Goal: Task Accomplishment & Management: Manage account settings

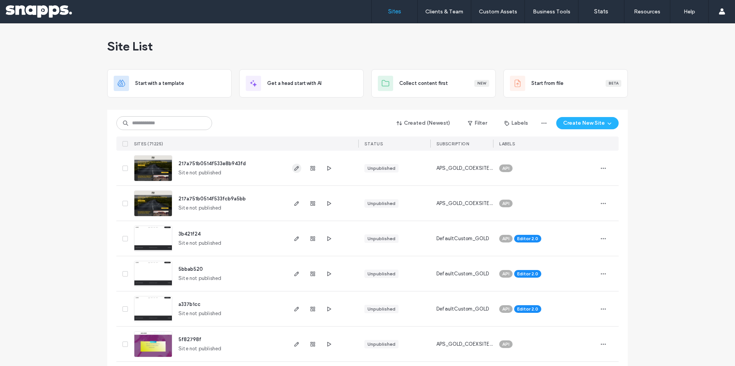
click at [294, 170] on icon "button" at bounding box center [297, 168] width 6 height 6
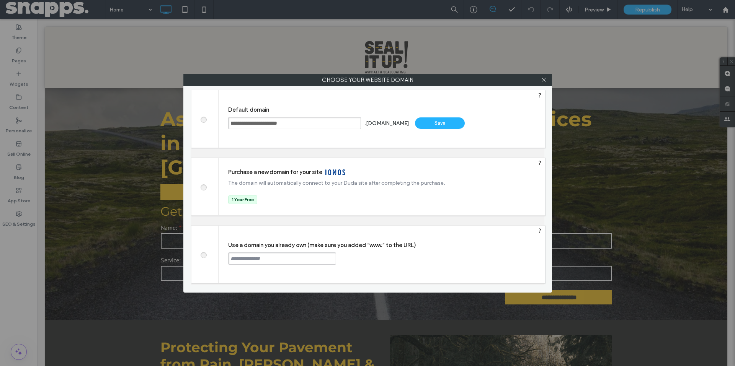
click at [203, 255] on span at bounding box center [203, 255] width 0 height 6
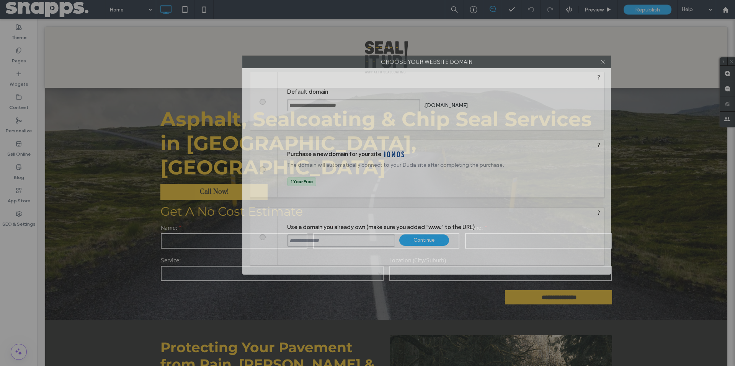
drag, startPoint x: 285, startPoint y: 82, endPoint x: 342, endPoint y: 64, distance: 59.7
click at [343, 64] on label "Choose your website domain" at bounding box center [427, 61] width 368 height 11
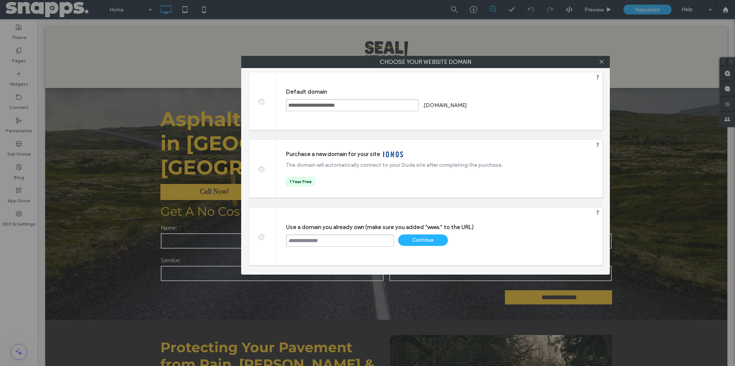
click at [324, 242] on input "text" at bounding box center [340, 241] width 108 height 12
type input "**********"
click at [408, 240] on div "Continue" at bounding box center [423, 240] width 50 height 11
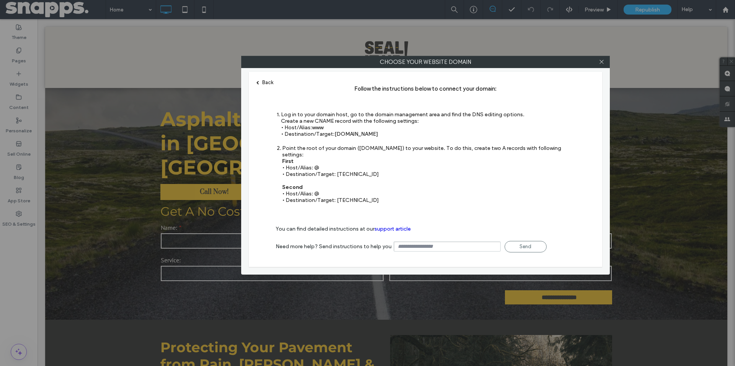
click at [271, 82] on div "Back" at bounding box center [265, 83] width 17 height 6
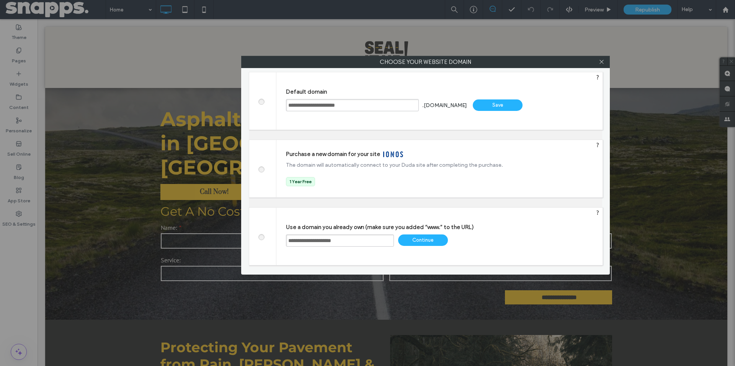
click at [267, 201] on div "Purchase a new domain for your site The domain will automatically connect to yo…" at bounding box center [425, 203] width 353 height 126
click at [421, 236] on div "Continue" at bounding box center [423, 240] width 50 height 11
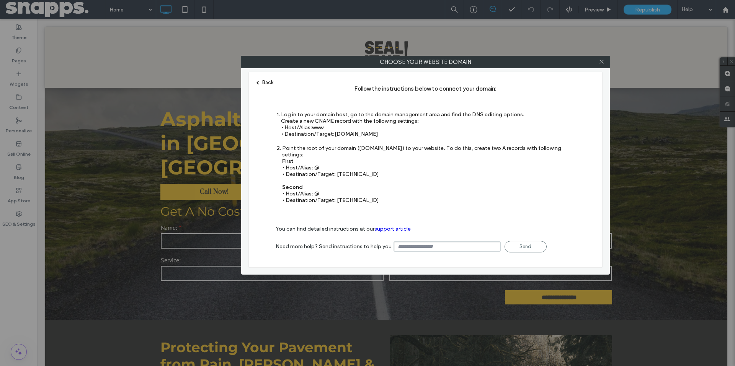
click at [263, 80] on div "Back" at bounding box center [265, 83] width 17 height 6
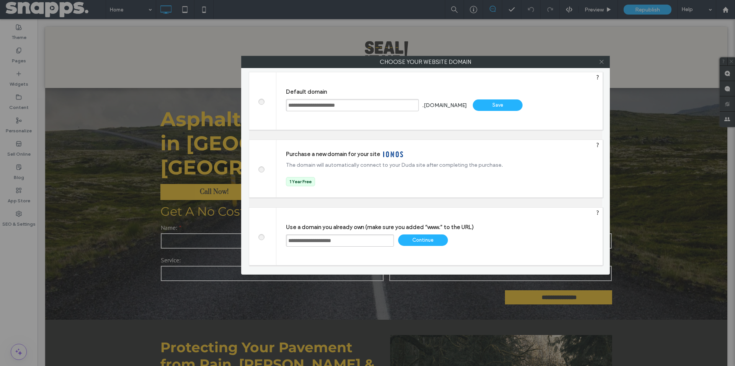
click at [603, 61] on icon at bounding box center [602, 62] width 6 height 6
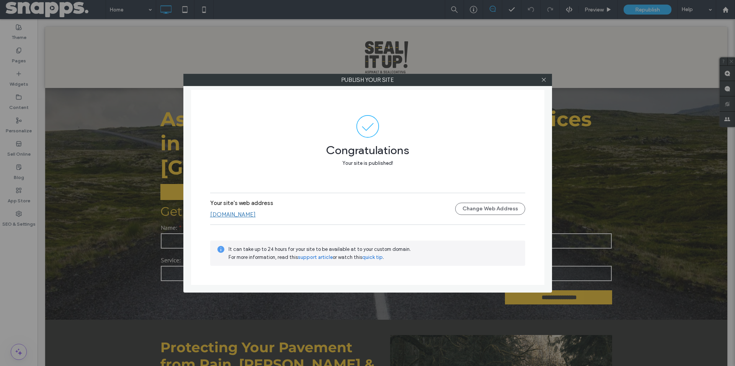
click at [248, 213] on link "[DOMAIN_NAME]" at bounding box center [233, 214] width 46 height 7
click at [250, 216] on link "[DOMAIN_NAME]" at bounding box center [233, 214] width 46 height 7
click at [544, 82] on icon at bounding box center [544, 80] width 6 height 6
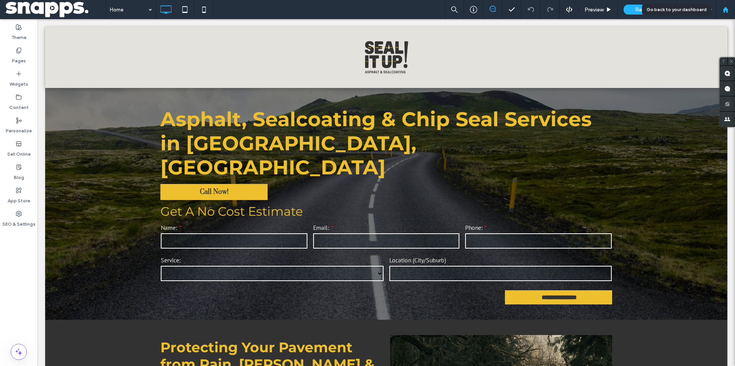
click at [726, 11] on icon at bounding box center [725, 10] width 7 height 7
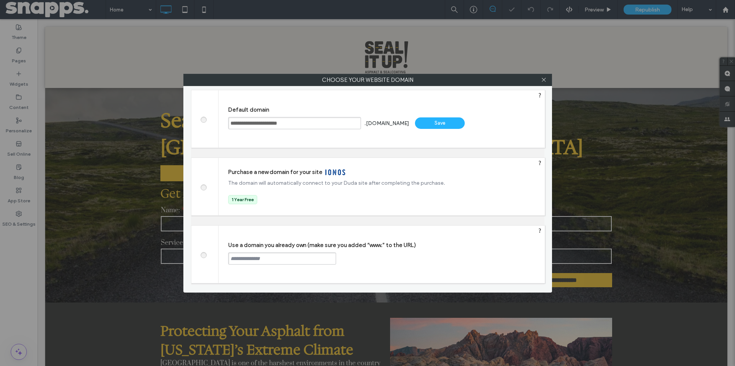
click at [203, 256] on span at bounding box center [203, 255] width 0 height 6
click at [253, 259] on input "text" at bounding box center [282, 259] width 108 height 12
type input "**********"
click at [377, 257] on div "Continue" at bounding box center [365, 258] width 50 height 11
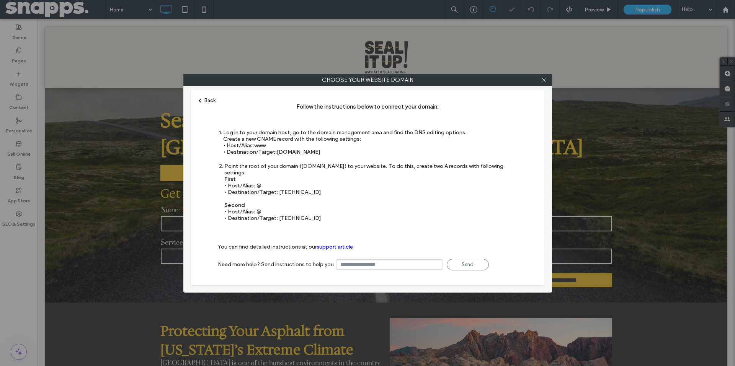
click at [206, 101] on div "Back" at bounding box center [207, 101] width 17 height 6
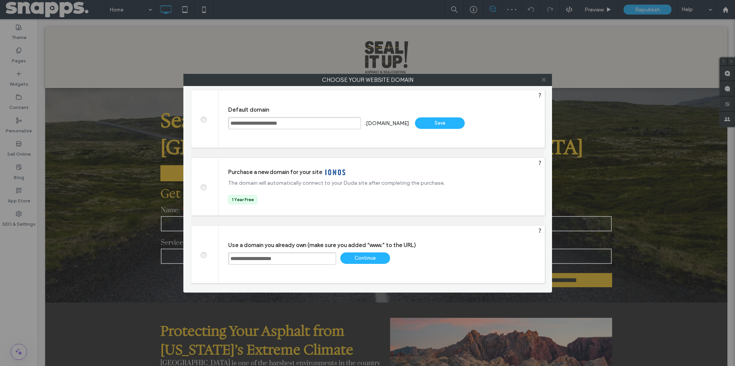
click at [543, 81] on icon at bounding box center [544, 80] width 6 height 6
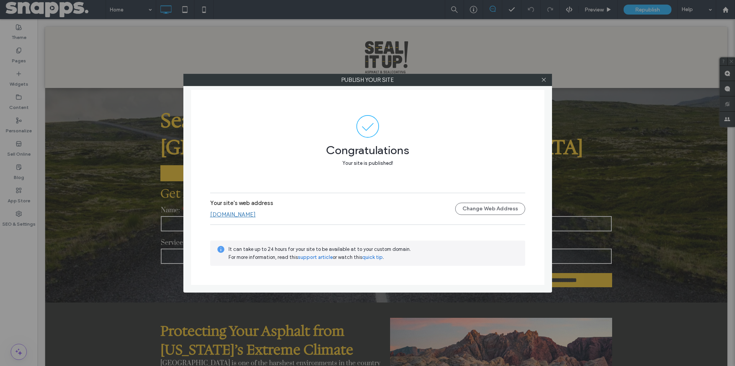
click at [256, 214] on link "www.sealitupvegas.com" at bounding box center [233, 214] width 46 height 7
click at [545, 78] on icon at bounding box center [544, 80] width 6 height 6
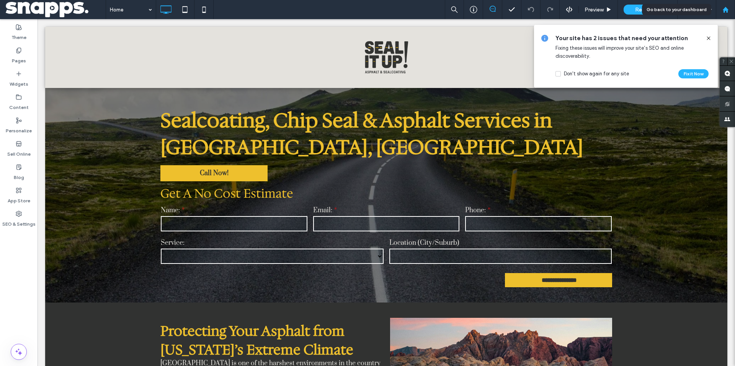
click at [722, 13] on icon at bounding box center [725, 10] width 7 height 7
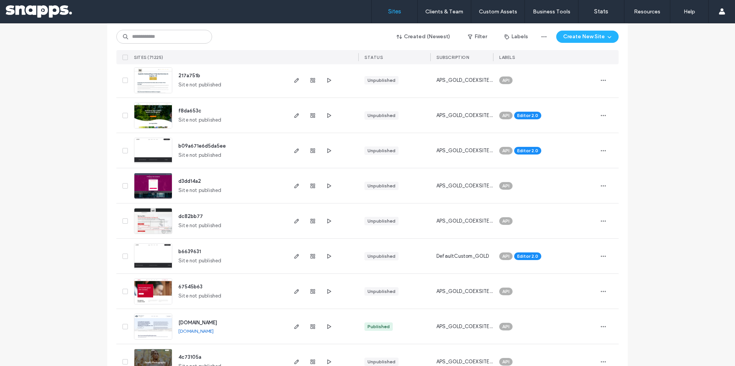
scroll to position [2106, 0]
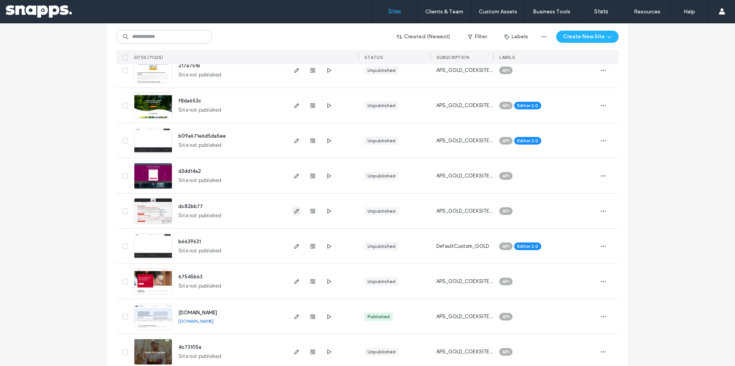
click at [293, 214] on span "button" at bounding box center [296, 211] width 9 height 9
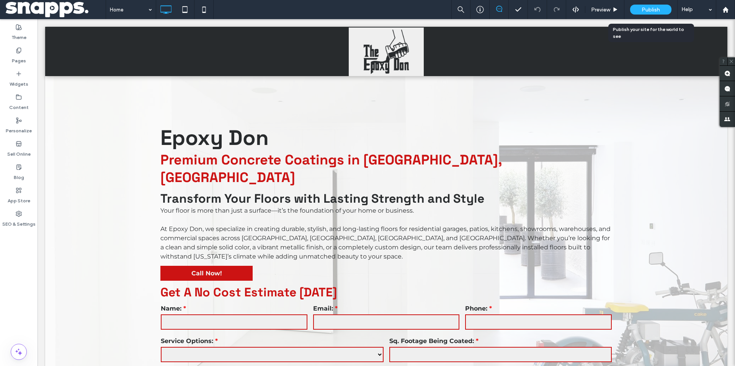
click at [645, 10] on span "Publish" at bounding box center [651, 10] width 18 height 7
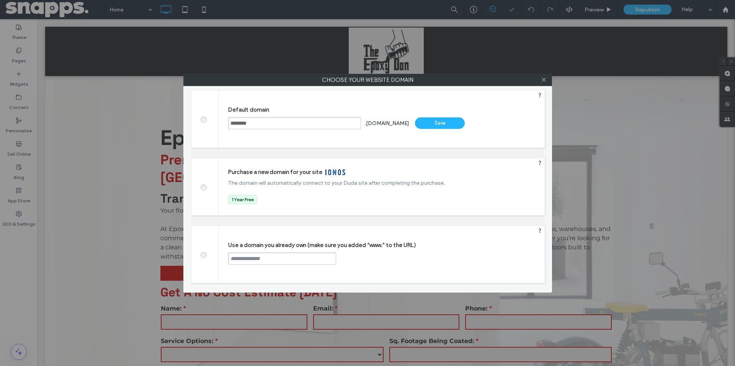
click at [203, 257] on span at bounding box center [203, 255] width 0 height 6
click at [260, 260] on input "text" at bounding box center [282, 259] width 108 height 12
type input "**********"
click at [368, 259] on div "Continue" at bounding box center [365, 258] width 50 height 11
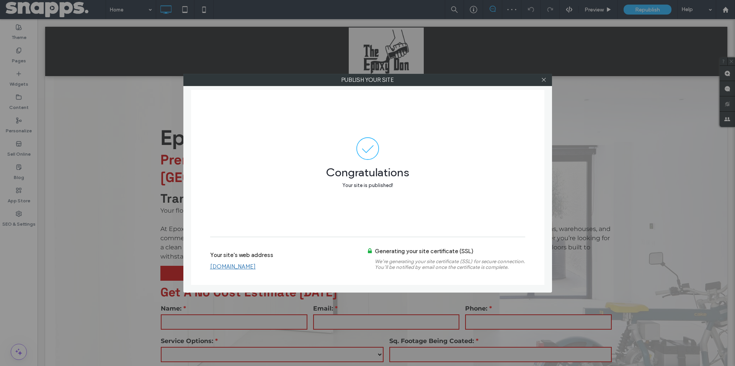
click at [249, 266] on link "[DOMAIN_NAME]" at bounding box center [233, 266] width 46 height 7
click at [546, 81] on icon at bounding box center [544, 80] width 6 height 6
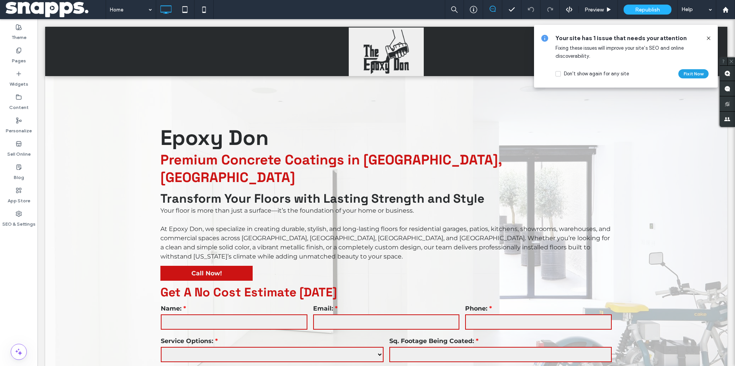
click at [697, 74] on button "Fix it Now" at bounding box center [693, 73] width 30 height 9
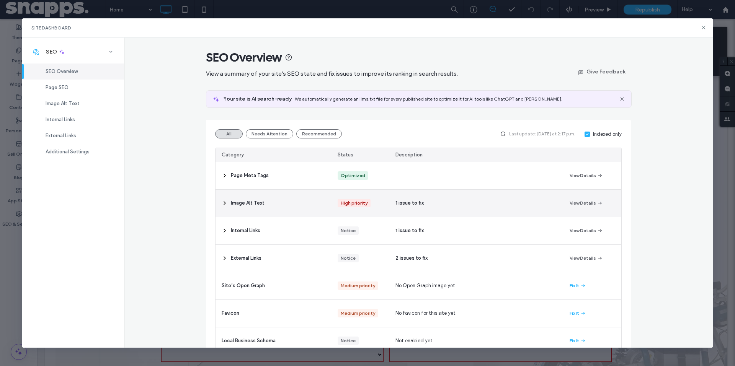
click at [280, 205] on div "Image Alt Text" at bounding box center [274, 203] width 116 height 27
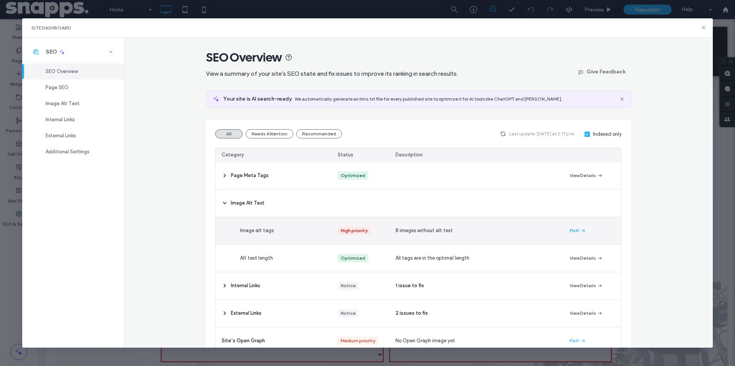
click at [570, 230] on button "Fix It" at bounding box center [578, 230] width 16 height 9
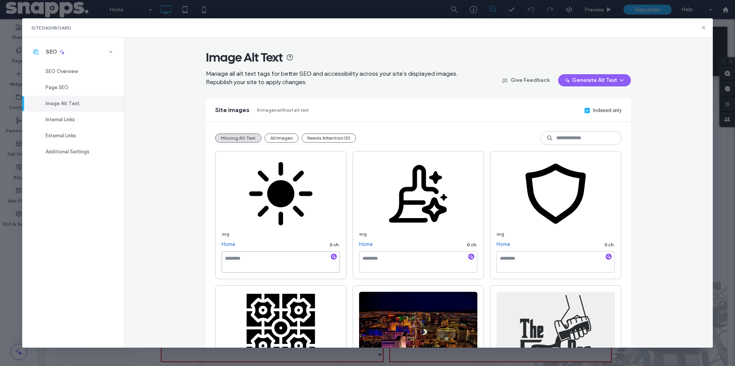
click at [254, 261] on textarea at bounding box center [281, 262] width 118 height 21
type textarea "********"
click at [376, 263] on textarea at bounding box center [418, 262] width 118 height 21
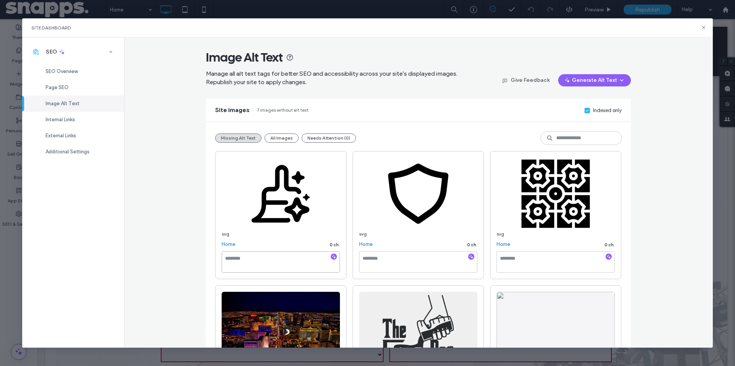
type textarea "*"
type textarea "**********"
click at [378, 263] on textarea at bounding box center [418, 262] width 118 height 21
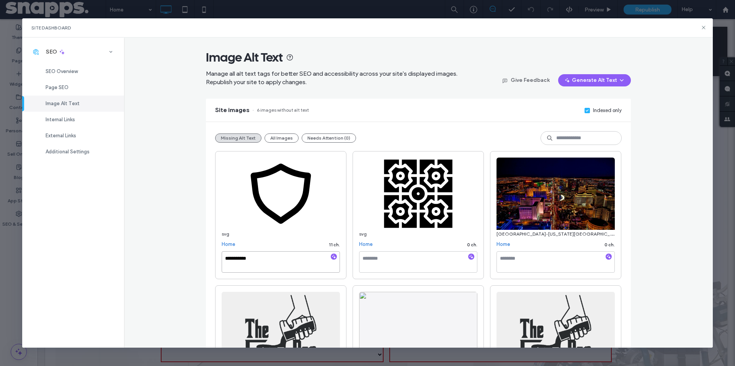
type textarea "**********"
click at [379, 263] on textarea at bounding box center [418, 262] width 118 height 21
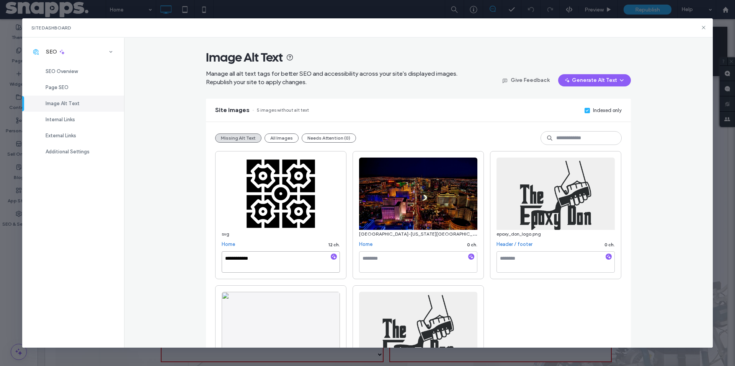
type textarea "**********"
click at [397, 265] on textarea at bounding box center [418, 262] width 118 height 21
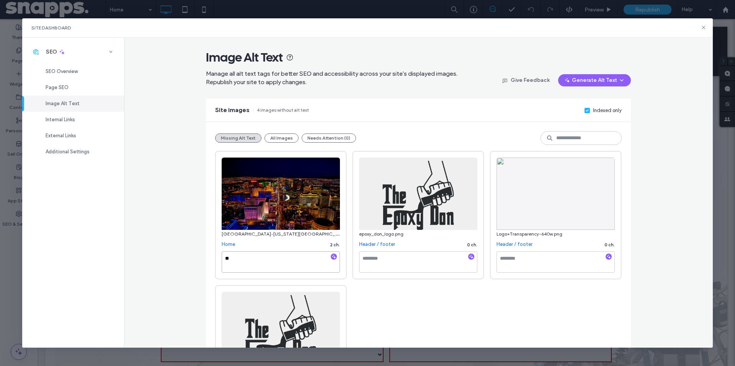
type textarea "*"
type textarea "**********"
click at [386, 264] on textarea at bounding box center [418, 262] width 118 height 21
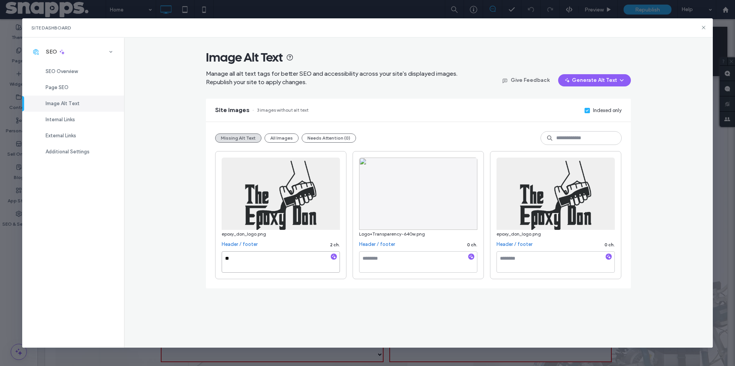
type textarea "*"
drag, startPoint x: 286, startPoint y: 268, endPoint x: 204, endPoint y: 254, distance: 82.3
click at [204, 254] on div "**********" at bounding box center [418, 193] width 589 height 310
type textarea "**********"
click at [387, 261] on textarea at bounding box center [418, 262] width 118 height 21
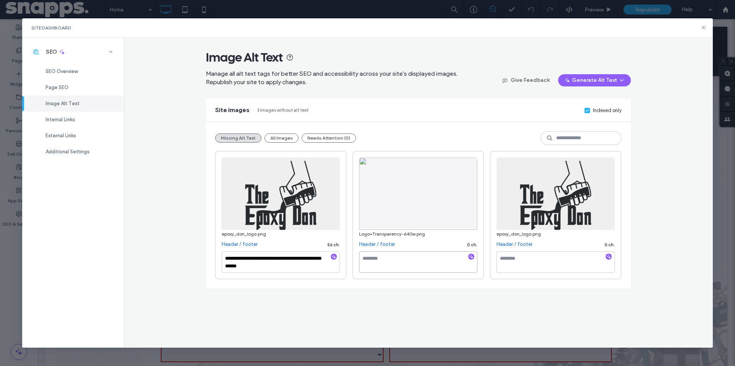
paste textarea "**********"
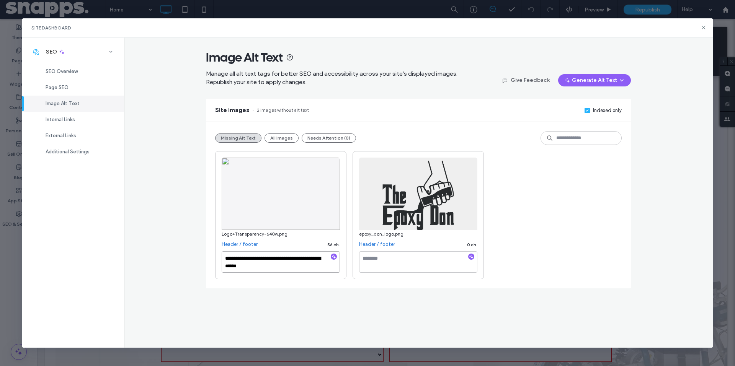
type textarea "**********"
click at [386, 260] on textarea at bounding box center [418, 262] width 118 height 21
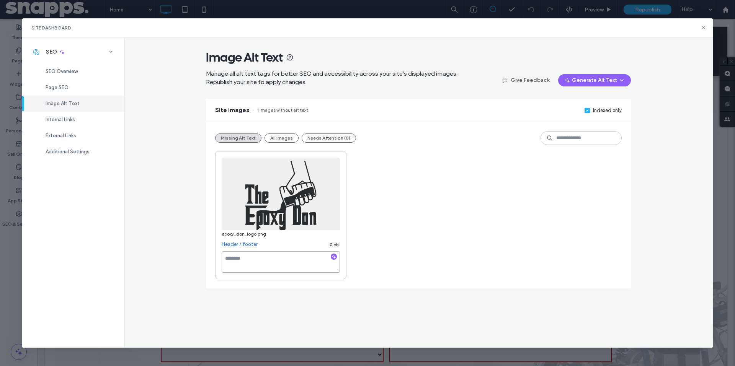
paste textarea "**********"
type textarea "**********"
click at [445, 253] on div "**********" at bounding box center [418, 215] width 407 height 128
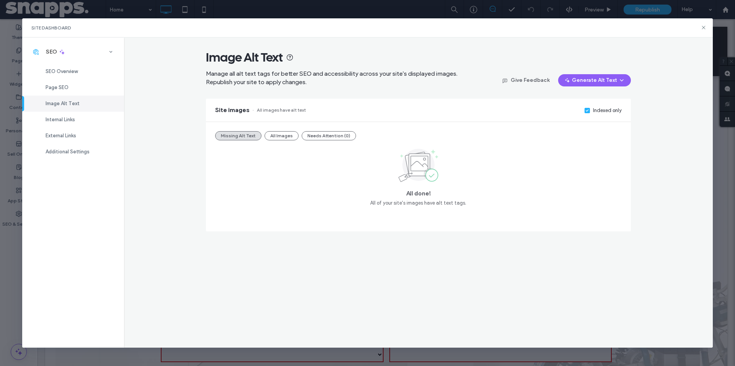
click at [674, 81] on div "Image Alt Text Manage all alt text tags for better SEO and accessibility across…" at bounding box center [418, 193] width 589 height 310
click at [704, 28] on use at bounding box center [703, 27] width 3 height 3
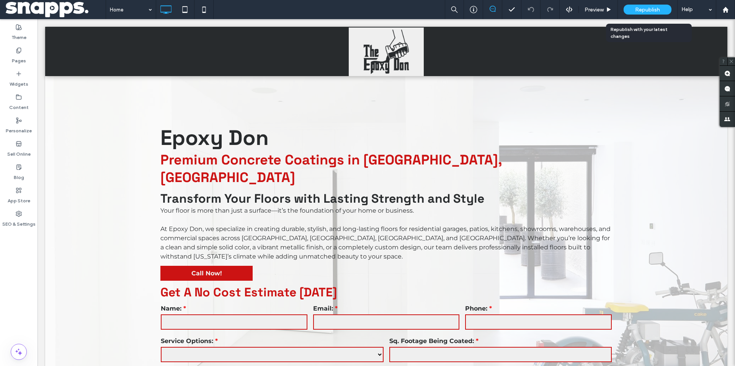
click at [646, 10] on span "Republish" at bounding box center [647, 10] width 25 height 7
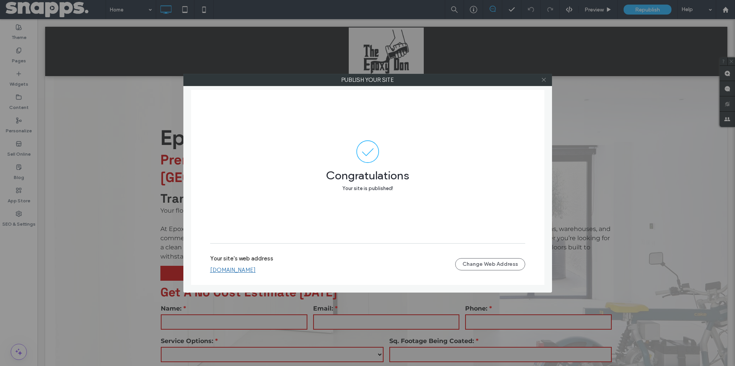
click at [545, 81] on icon at bounding box center [544, 80] width 6 height 6
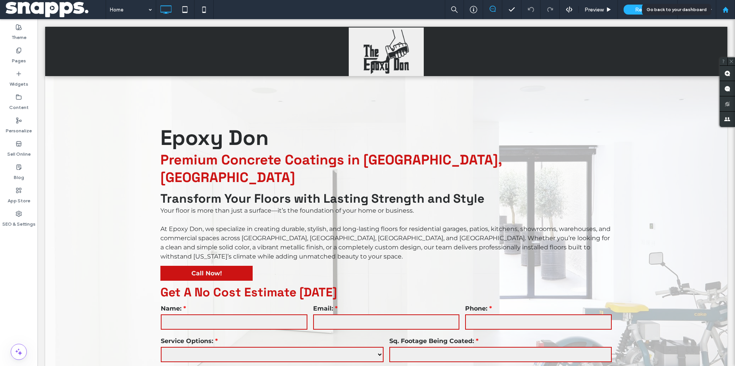
click at [728, 10] on use at bounding box center [725, 10] width 6 height 6
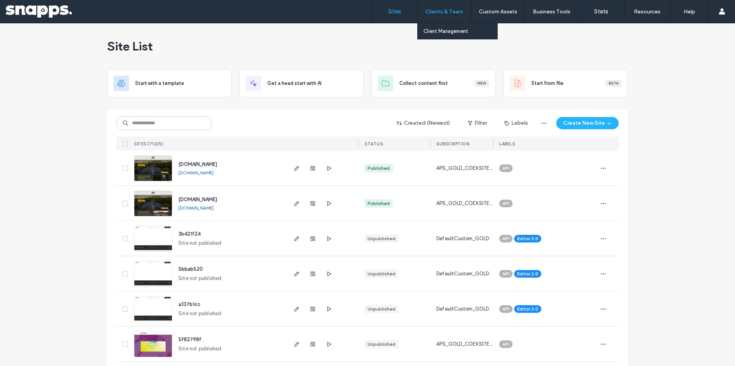
click at [446, 11] on label "Clients & Team" at bounding box center [444, 11] width 38 height 7
click at [436, 31] on label "Client Management" at bounding box center [445, 31] width 45 height 6
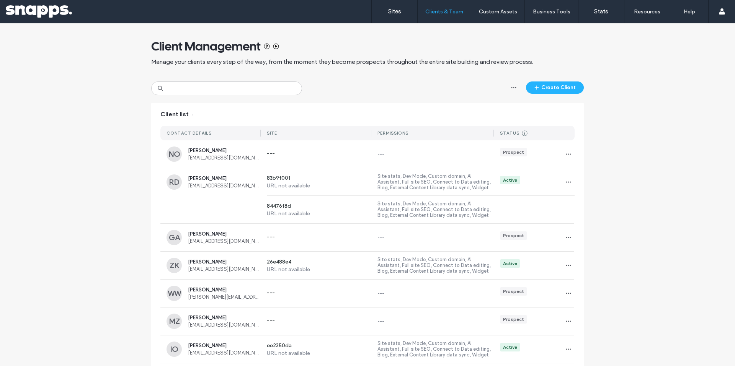
click at [213, 80] on div "Client Management Manage your clients every step of the way, from the moment th…" at bounding box center [367, 52] width 433 height 58
click at [215, 83] on input at bounding box center [226, 89] width 151 height 14
type input "*"
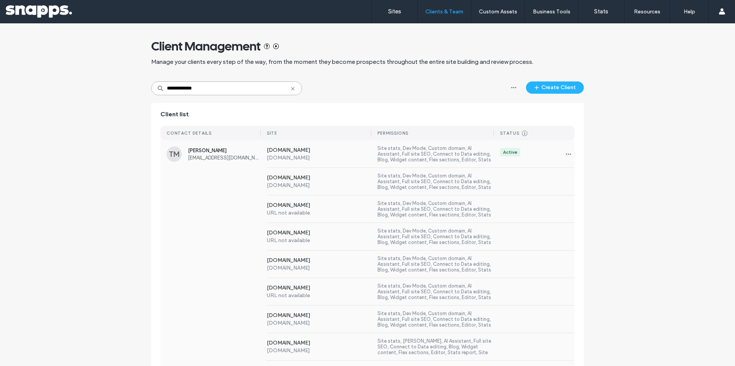
type input "**********"
click at [222, 167] on div "TM [PERSON_NAME] [EMAIL_ADDRESS][DOMAIN_NAME] [DOMAIN_NAME] [DOMAIN_NAME] Site …" at bounding box center [367, 155] width 414 height 28
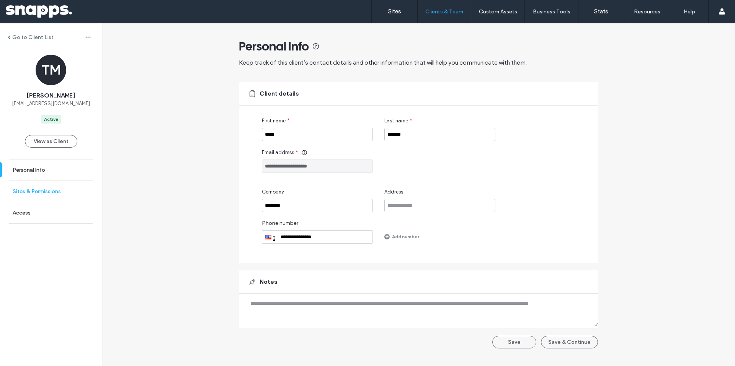
click at [49, 197] on link "Sites & Permissions" at bounding box center [51, 191] width 102 height 21
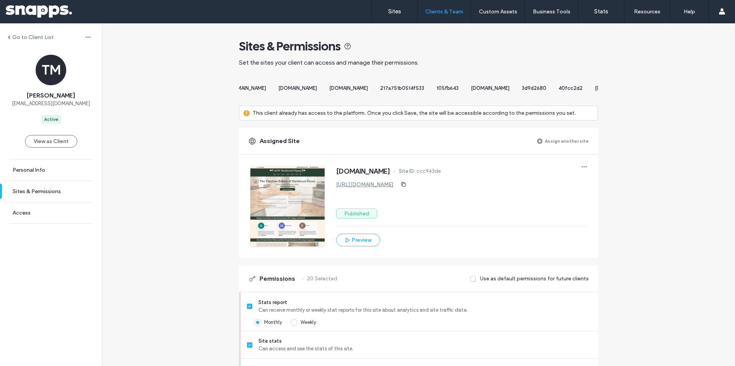
scroll to position [0, 1944]
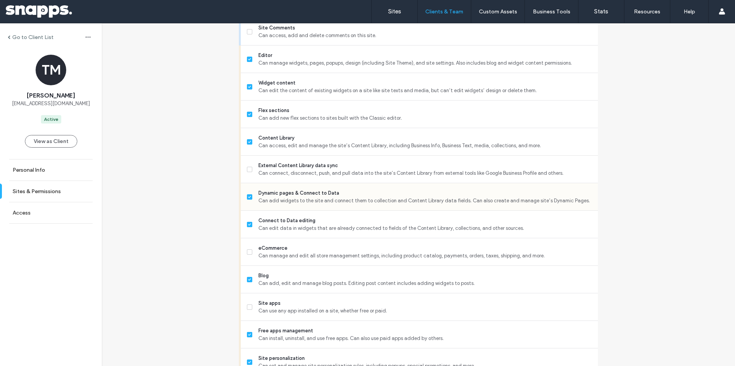
scroll to position [345, 0]
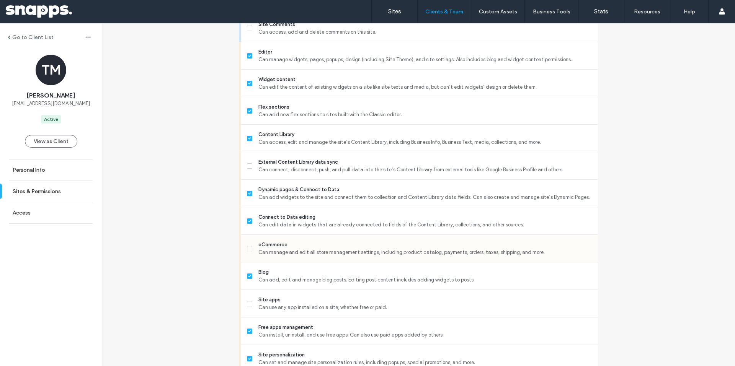
click at [248, 250] on icon at bounding box center [249, 249] width 3 height 2
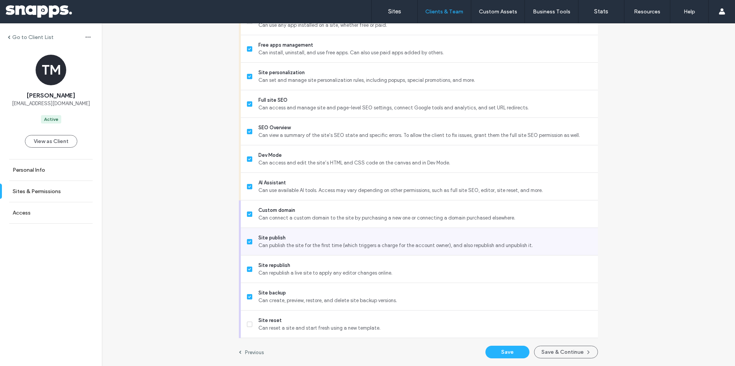
scroll to position [634, 0]
click at [503, 351] on button "Save" at bounding box center [507, 352] width 44 height 13
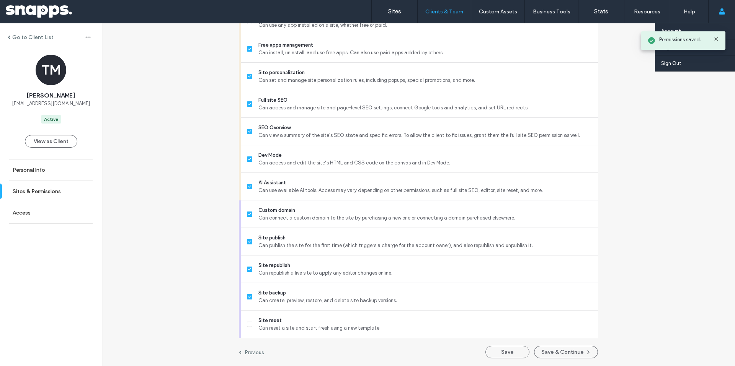
click at [719, 15] on span at bounding box center [722, 11] width 6 height 23
click at [670, 67] on link "Sign Out" at bounding box center [698, 64] width 74 height 16
